Goal: Information Seeking & Learning: Learn about a topic

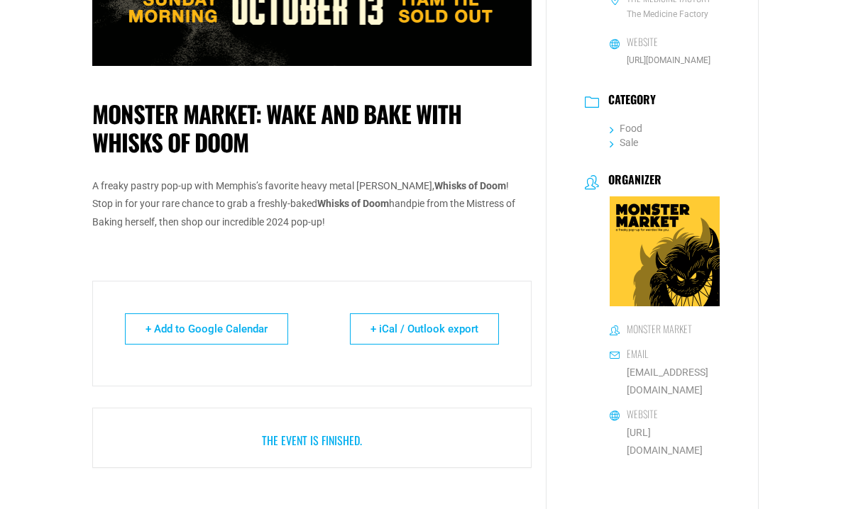
scroll to position [442, 0]
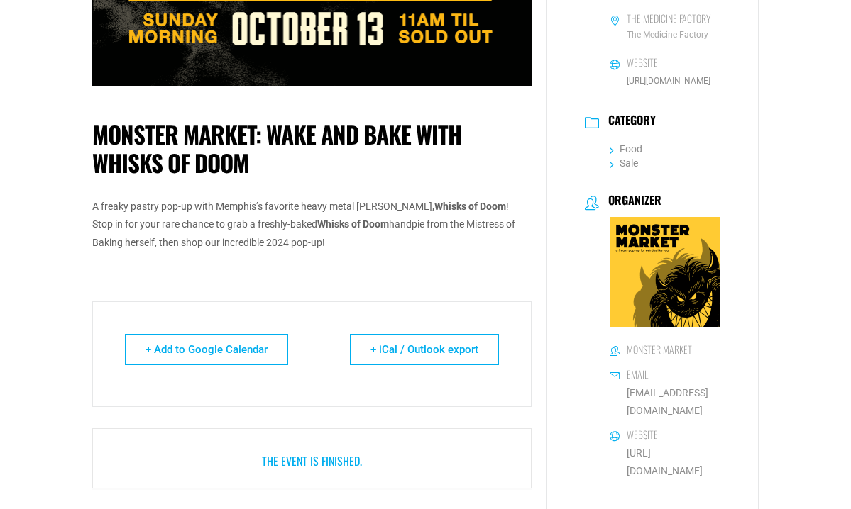
drag, startPoint x: 339, startPoint y: 246, endPoint x: 79, endPoint y: 203, distance: 263.3
click at [228, 223] on p "A freaky pastry pop-up with Memphis’s favorite heavy metal baker, Whisks of Doo…" at bounding box center [312, 225] width 440 height 54
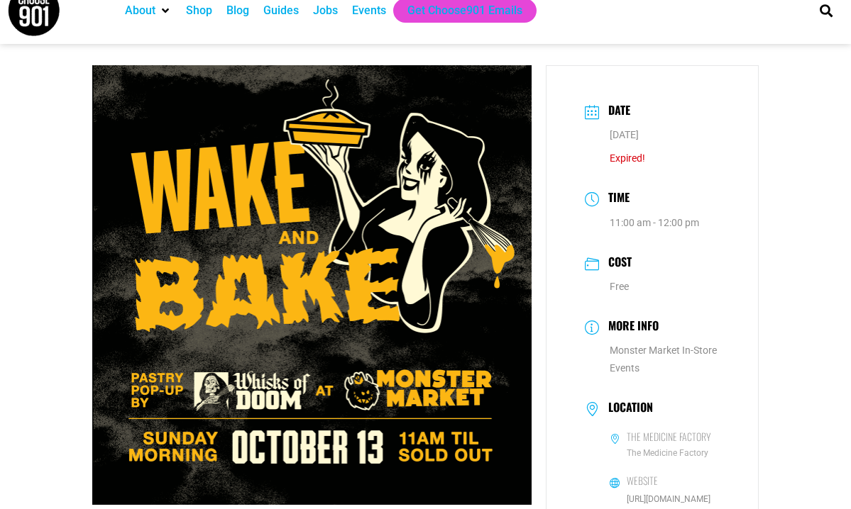
scroll to position [18, 0]
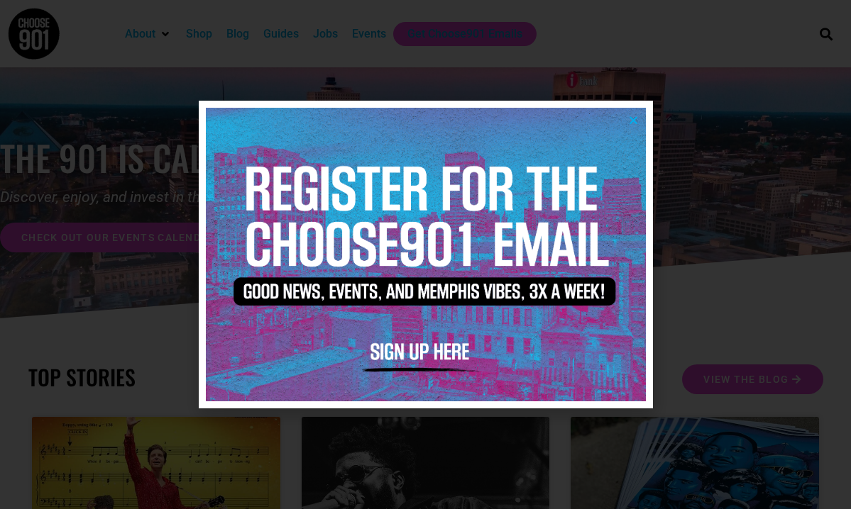
click at [634, 121] on icon "Close" at bounding box center [633, 120] width 11 height 11
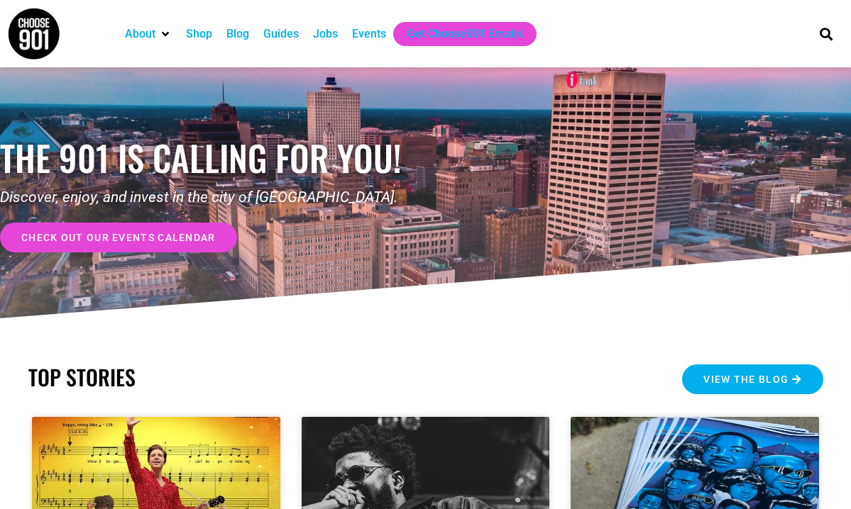
click at [753, 378] on span "View the Blog" at bounding box center [745, 380] width 85 height 10
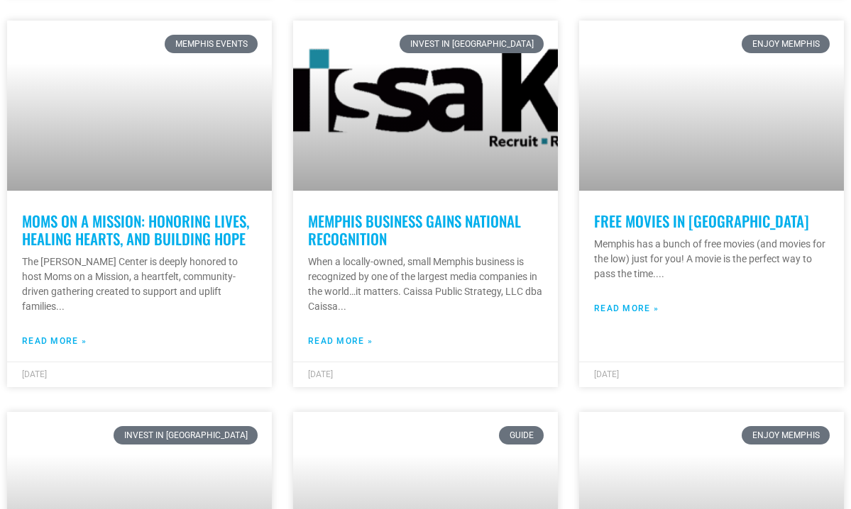
scroll to position [810, 0]
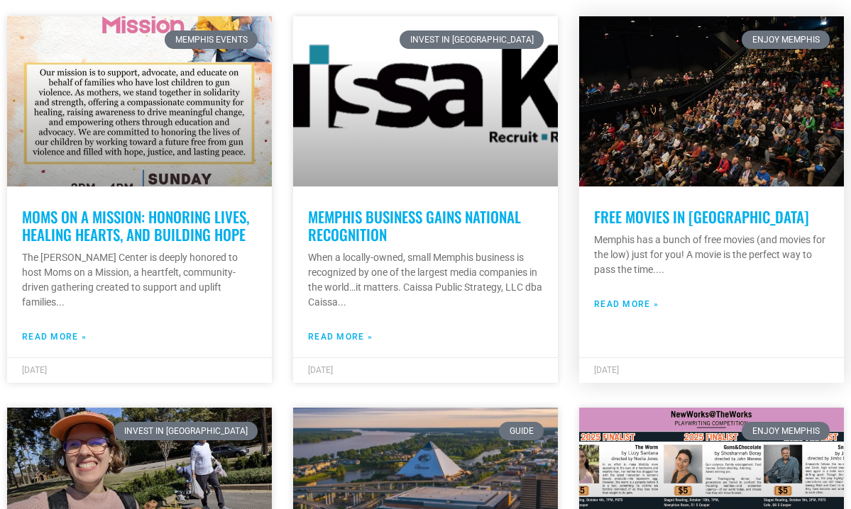
click at [634, 209] on link "Free Movies in [GEOGRAPHIC_DATA]" at bounding box center [701, 217] width 215 height 22
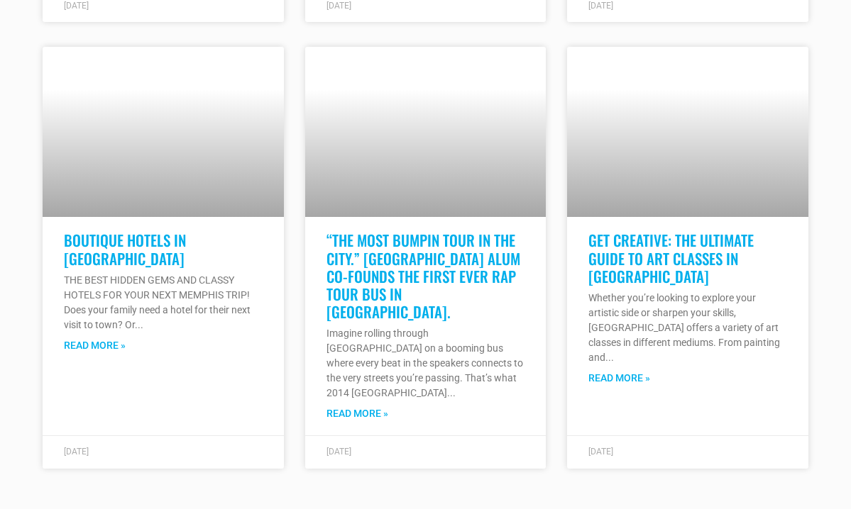
scroll to position [5496, 0]
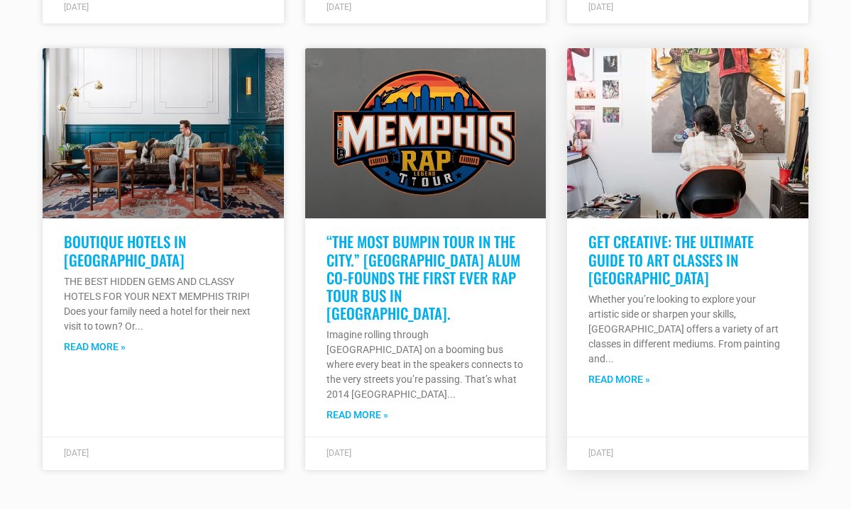
click at [647, 266] on link "Get Creative: The Ultimate Guide to Art Classes in [GEOGRAPHIC_DATA]" at bounding box center [670, 259] width 165 height 57
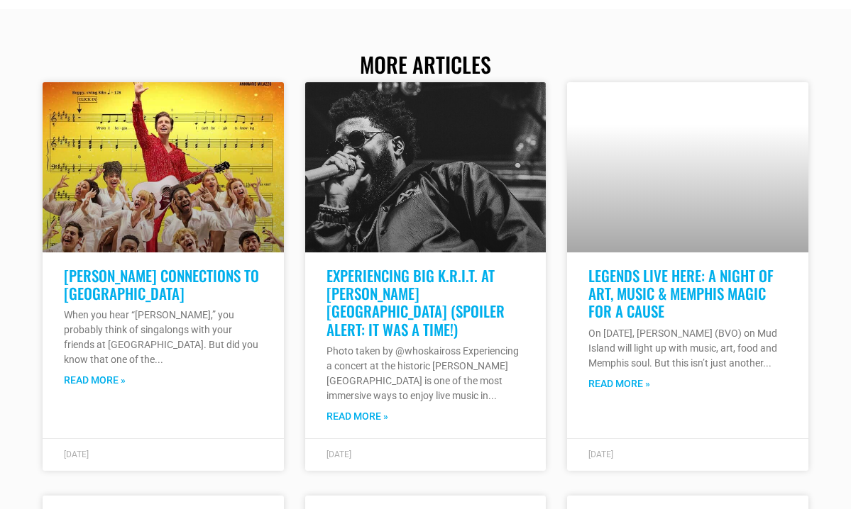
scroll to position [5048, 0]
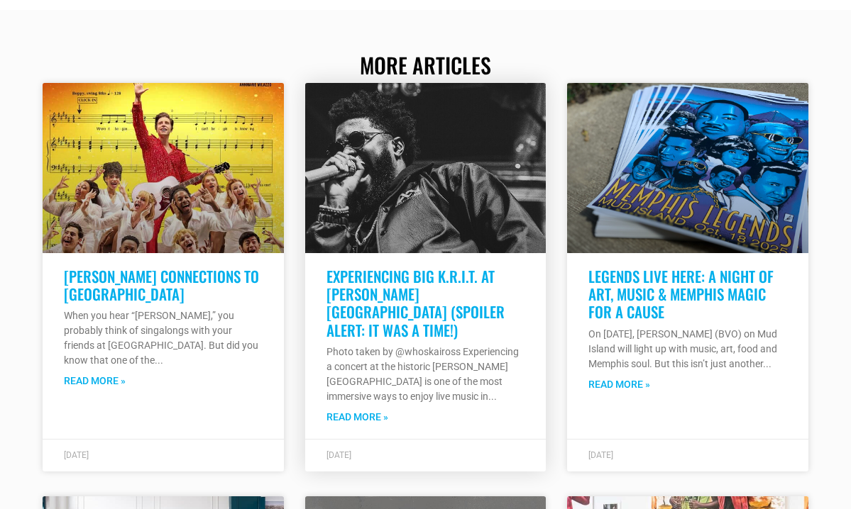
click at [451, 311] on link "Experiencing Big K.R.I.T. at [PERSON_NAME][GEOGRAPHIC_DATA] (Spoiler Alert: It …" at bounding box center [415, 303] width 178 height 76
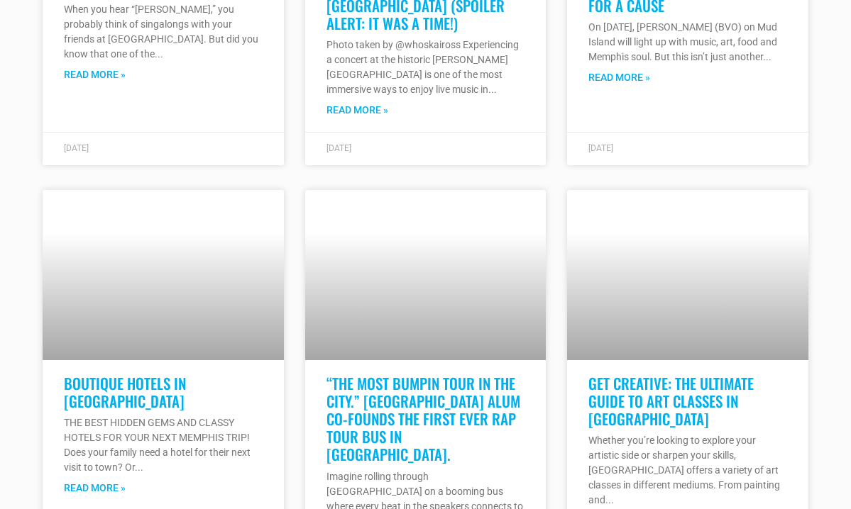
scroll to position [4483, 0]
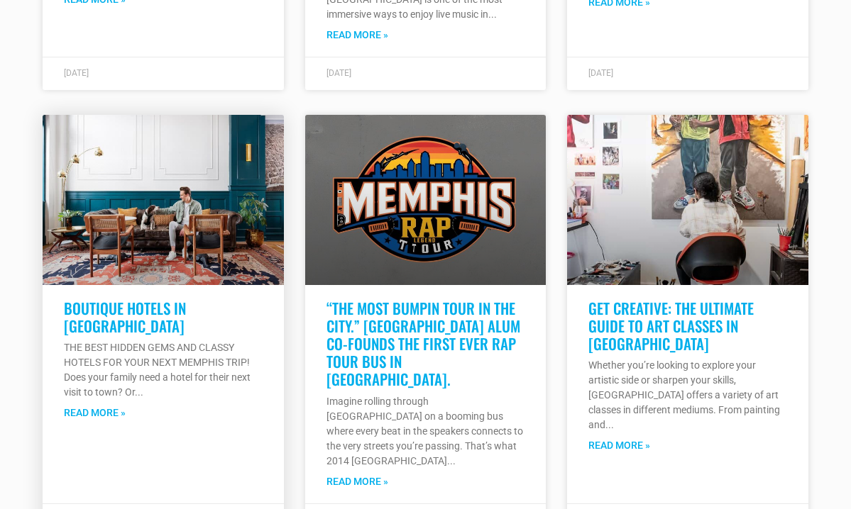
click at [186, 297] on link "Boutique Hotels in [GEOGRAPHIC_DATA]" at bounding box center [125, 317] width 122 height 40
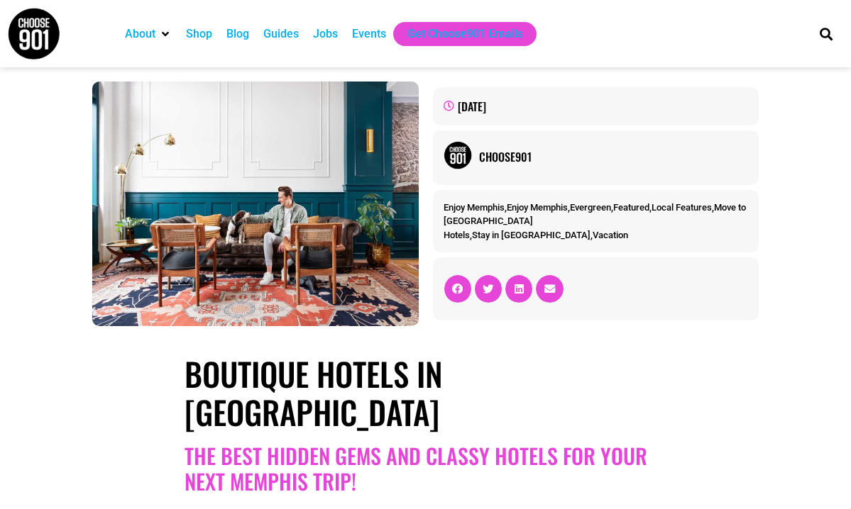
click at [207, 287] on img at bounding box center [255, 204] width 326 height 245
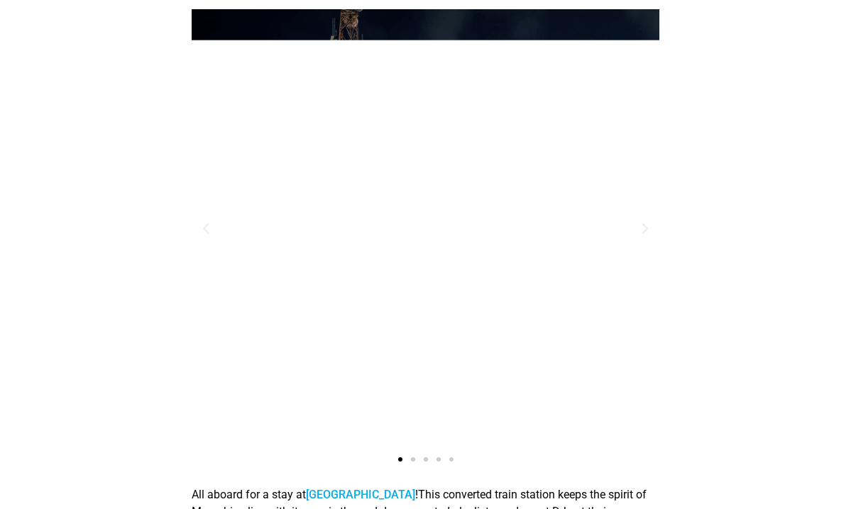
scroll to position [2885, 0]
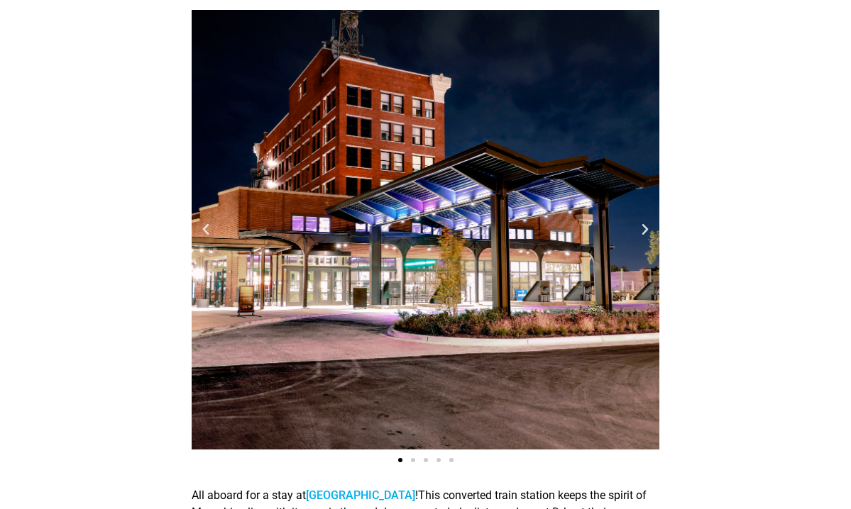
click at [643, 223] on icon "Next slide" at bounding box center [645, 230] width 14 height 14
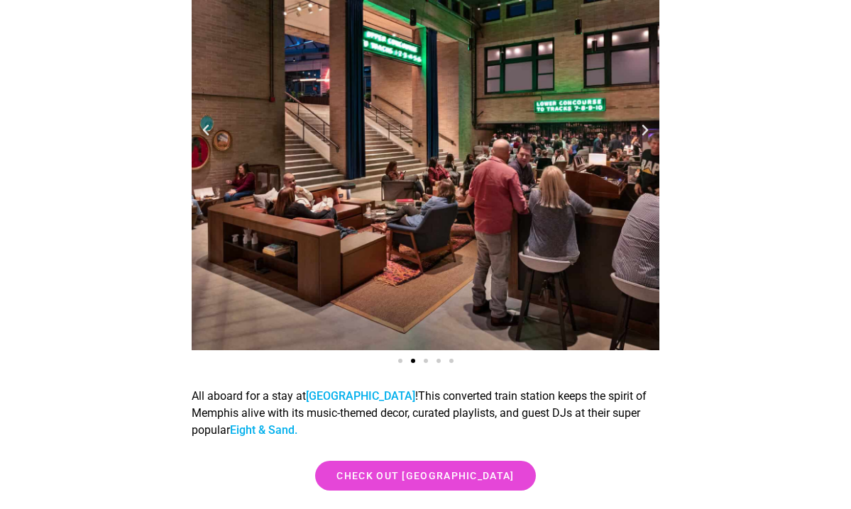
scroll to position [2985, 0]
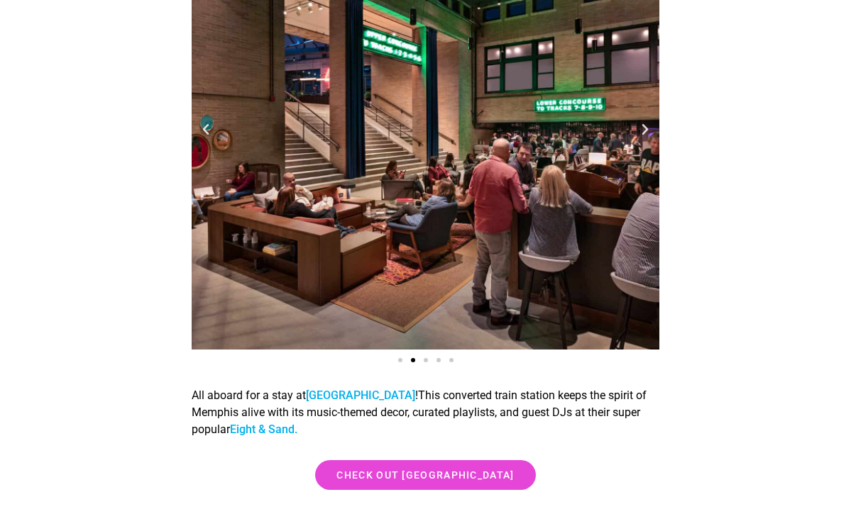
click at [297, 423] on link "Eight & Sand." at bounding box center [263, 429] width 67 height 13
click at [642, 99] on div "A spacious indoor gathering area at one of the boutique hotels in the heart of …" at bounding box center [426, 130] width 468 height 440
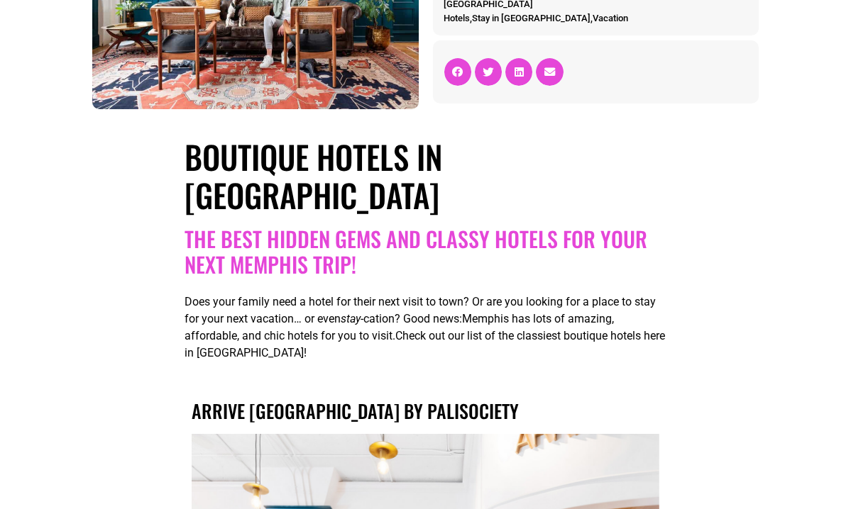
scroll to position [127, 0]
